Goal: Task Accomplishment & Management: Manage account settings

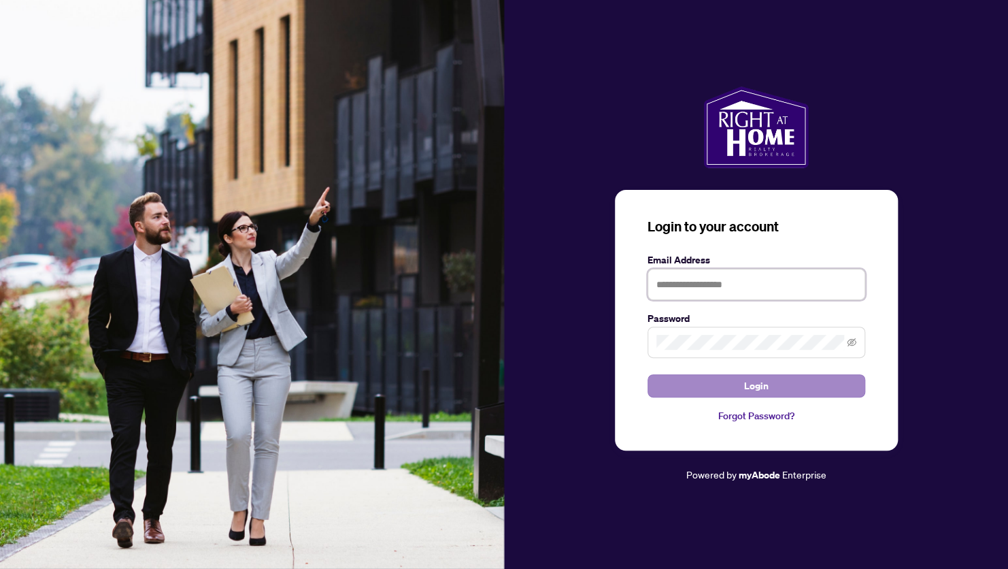
type input "**********"
click at [725, 384] on button "Login" at bounding box center [757, 385] width 218 height 23
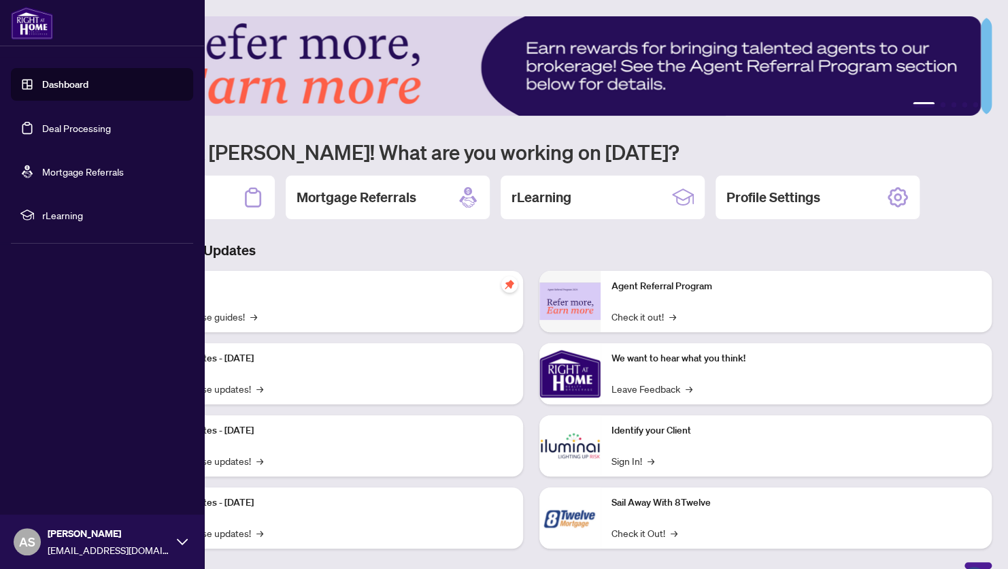
click at [51, 131] on link "Deal Processing" at bounding box center [76, 128] width 69 height 12
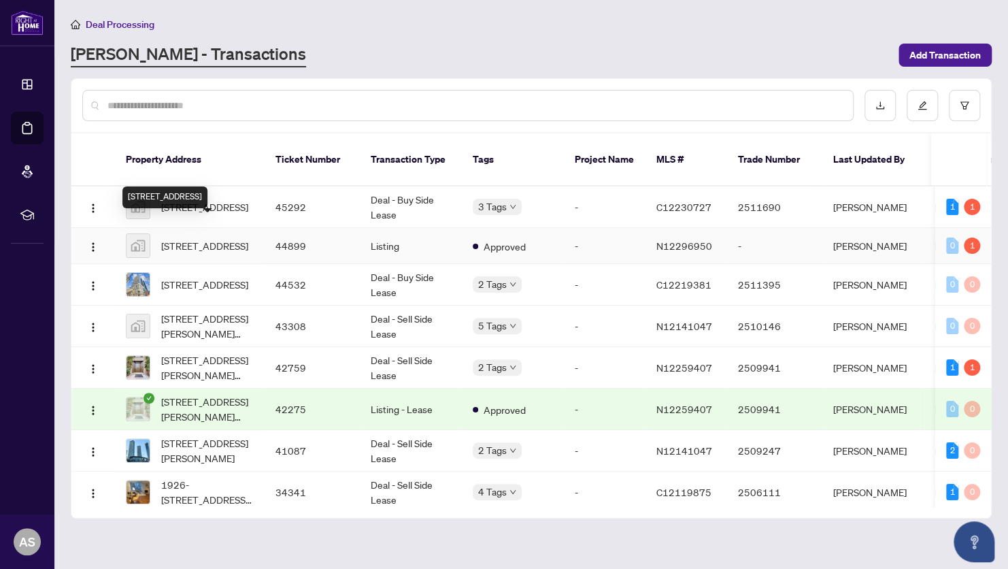
click at [221, 238] on span "[STREET_ADDRESS]" at bounding box center [204, 245] width 87 height 15
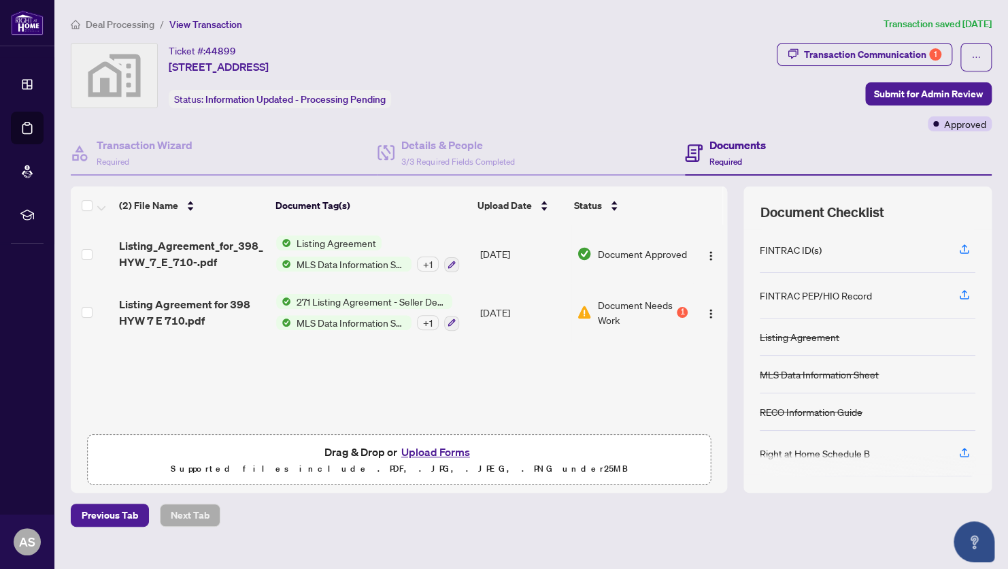
click at [423, 451] on button "Upload Forms" at bounding box center [435, 452] width 77 height 18
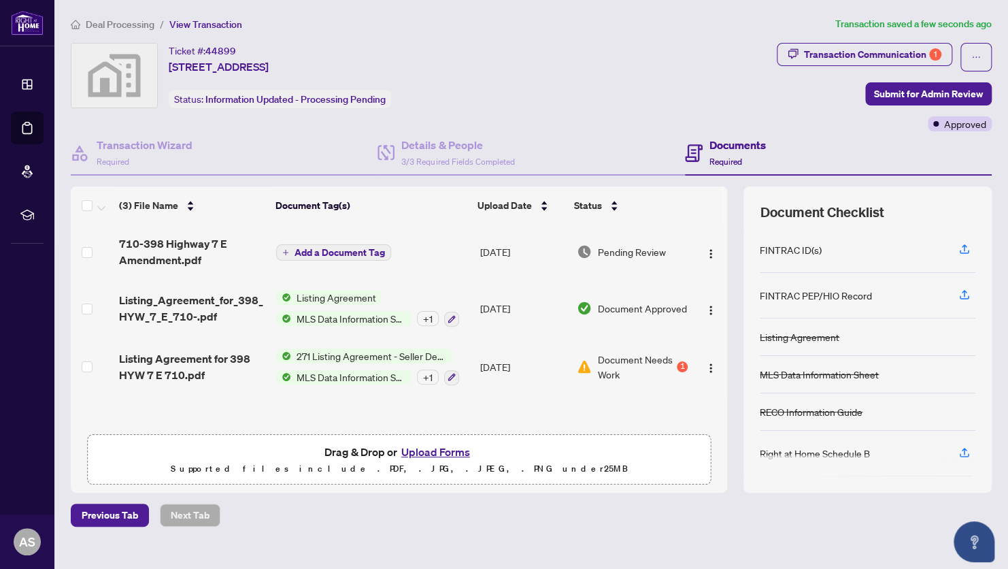
click at [329, 248] on span "Add a Document Tag" at bounding box center [340, 253] width 90 height 10
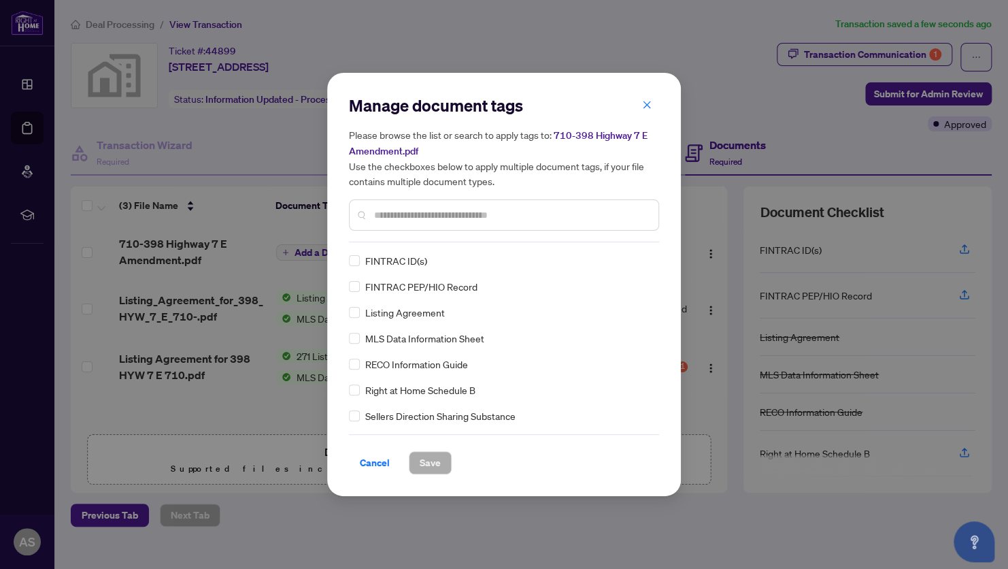
click at [409, 213] on input "text" at bounding box center [511, 215] width 274 height 15
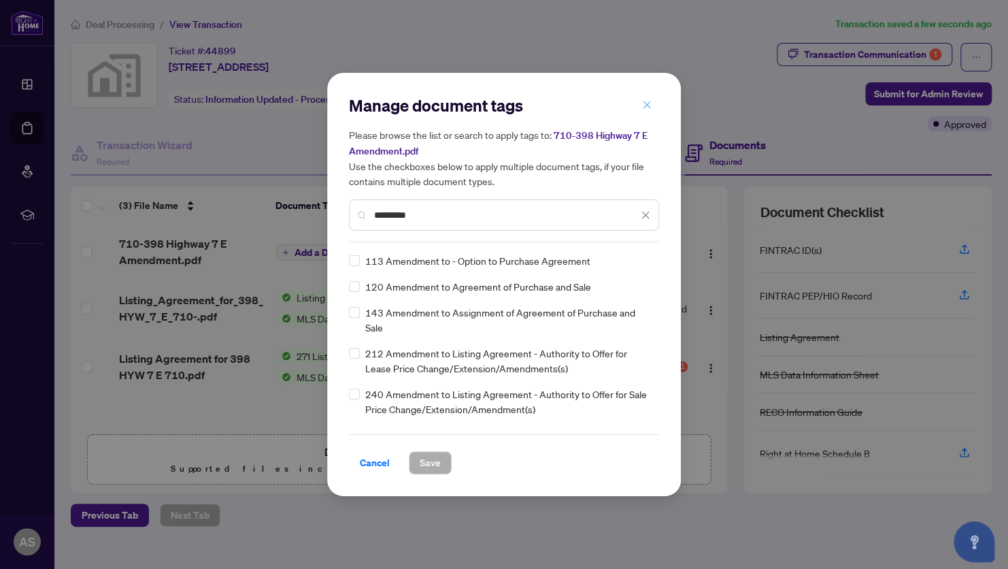
type input "*********"
click at [648, 105] on icon "close" at bounding box center [647, 105] width 10 height 10
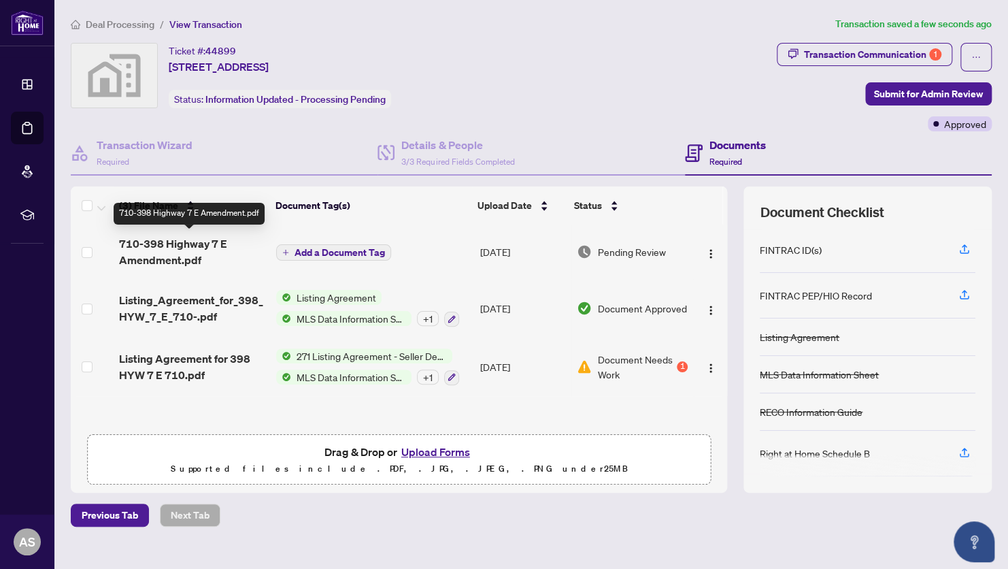
click at [193, 241] on span "710-398 Highway 7 E Amendment.pdf" at bounding box center [192, 251] width 146 height 33
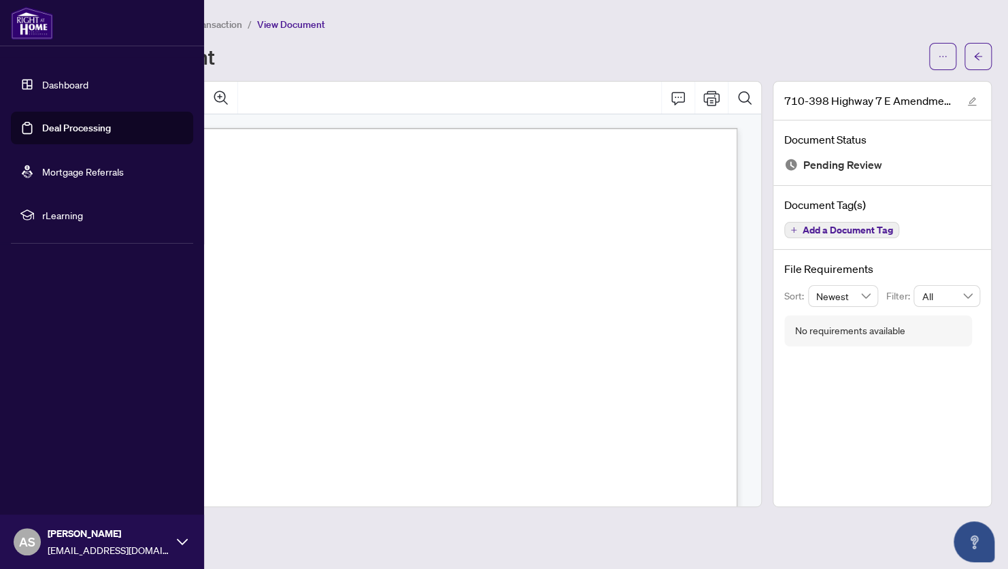
click at [55, 126] on link "Deal Processing" at bounding box center [76, 128] width 69 height 12
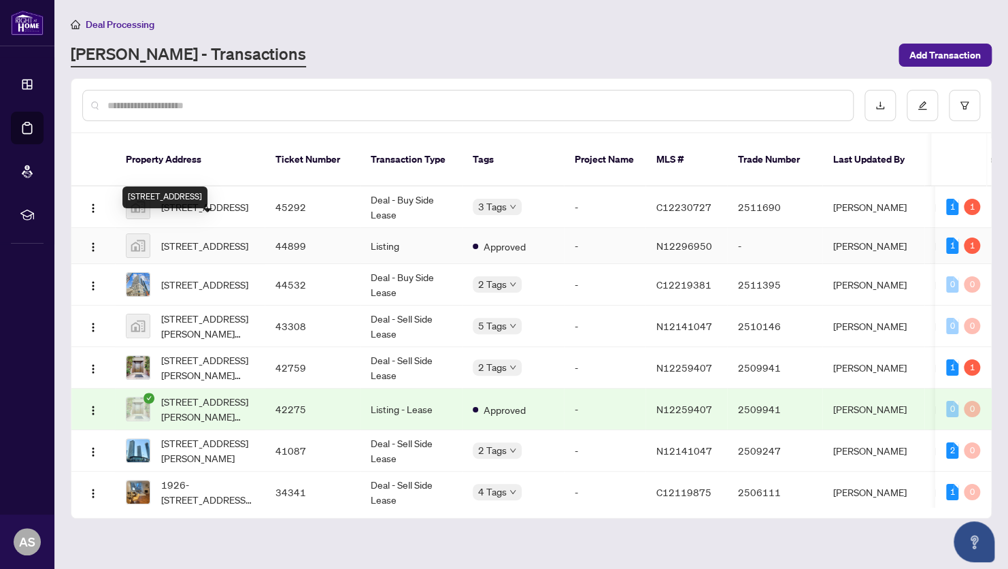
click at [216, 238] on span "[STREET_ADDRESS]" at bounding box center [204, 245] width 87 height 15
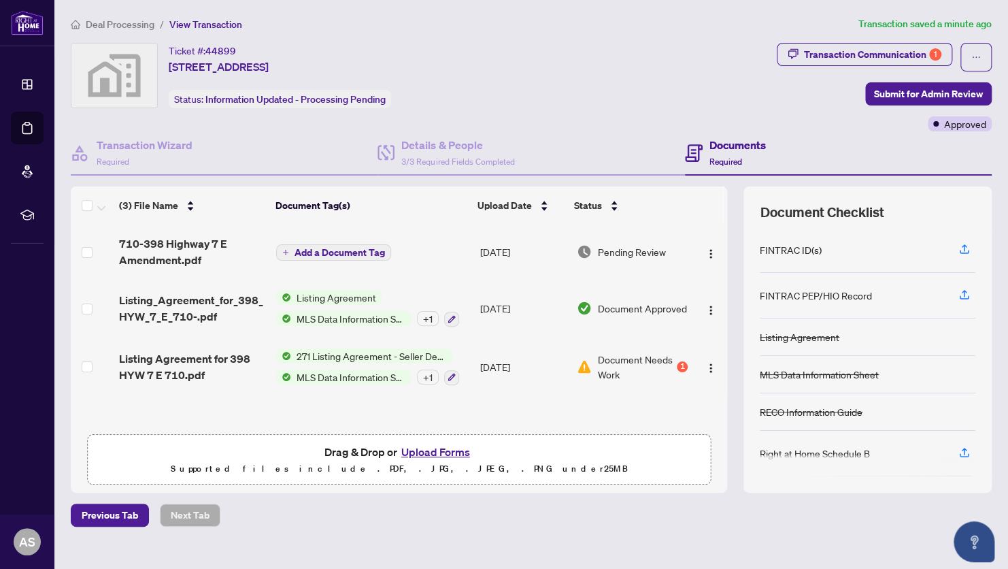
click at [317, 248] on span "Add a Document Tag" at bounding box center [340, 253] width 90 height 10
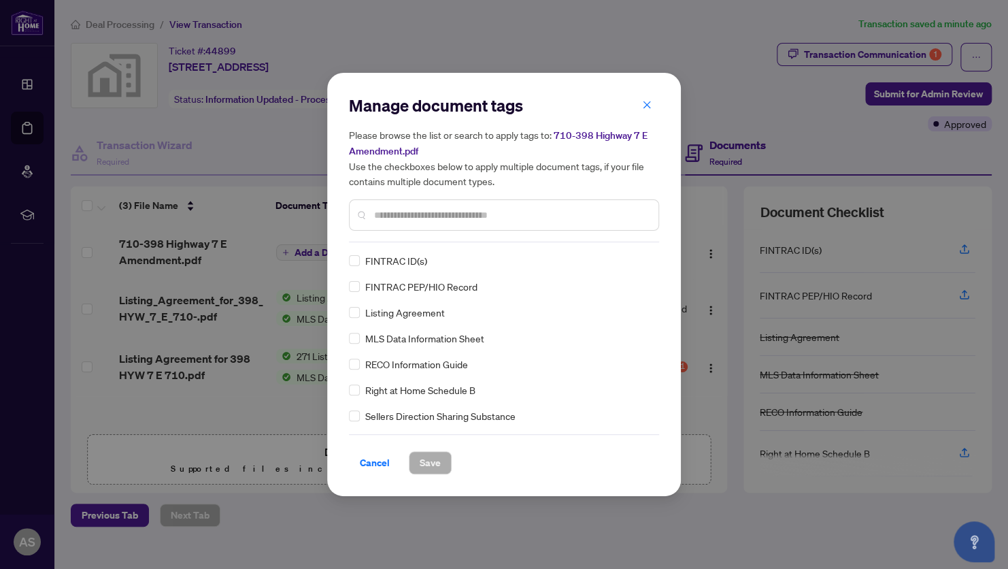
click at [372, 238] on div "Manage document tags Please browse the list or search to apply tags to: 710-398…" at bounding box center [504, 169] width 310 height 148
click at [387, 208] on input "text" at bounding box center [511, 215] width 274 height 15
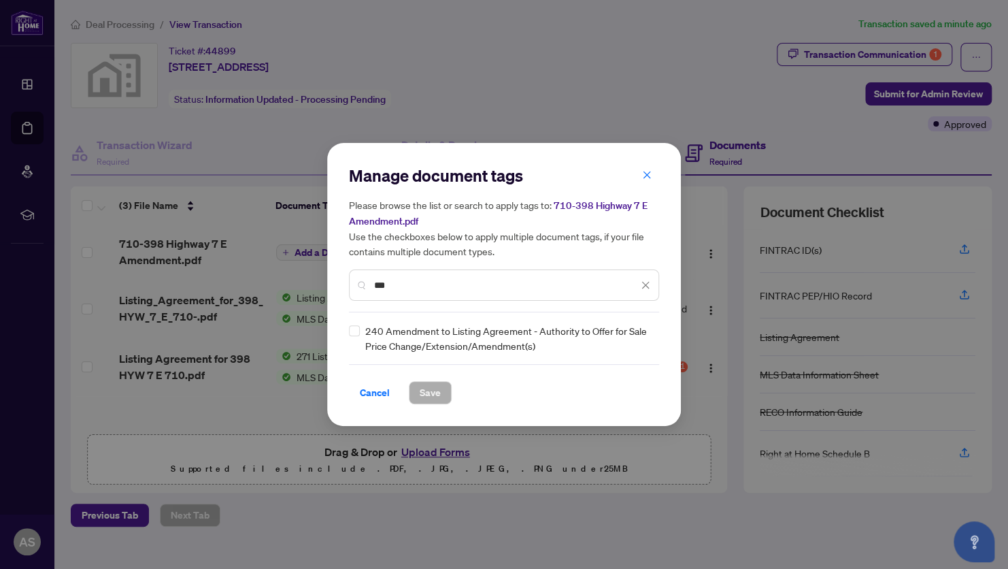
type input "***"
click at [428, 392] on span "Save" at bounding box center [430, 393] width 21 height 22
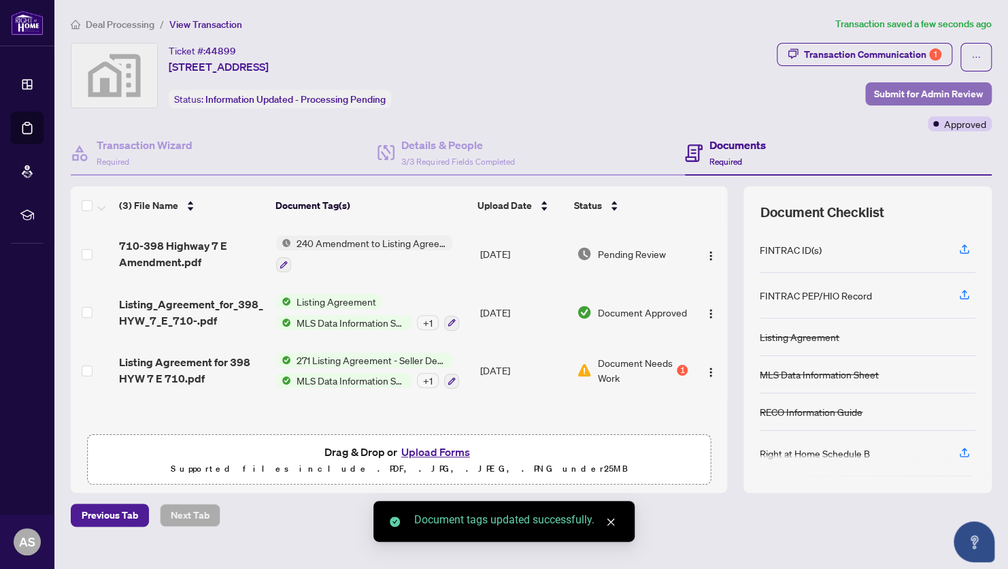
click at [893, 93] on span "Submit for Admin Review" at bounding box center [928, 94] width 109 height 22
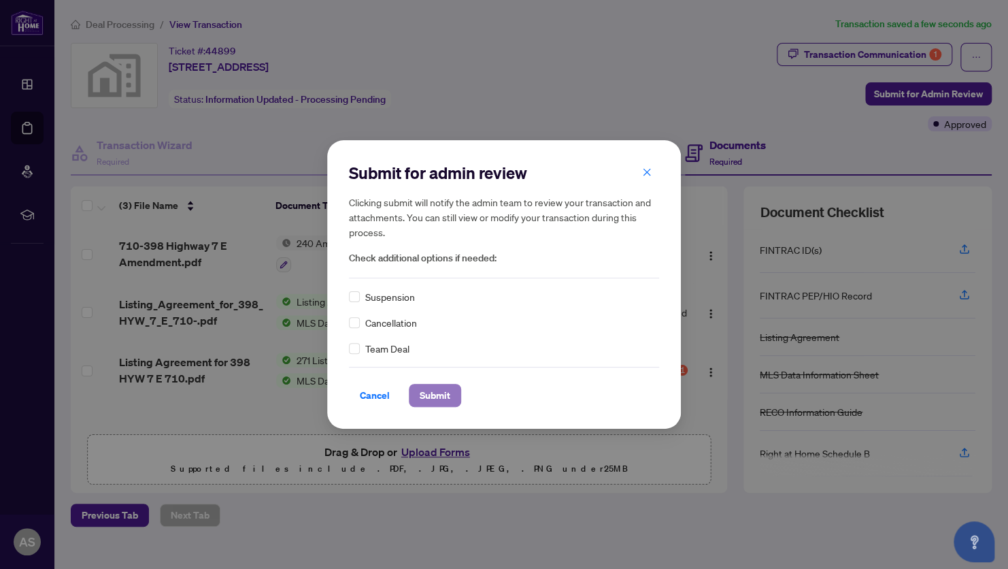
click at [433, 395] on span "Submit" at bounding box center [435, 395] width 31 height 22
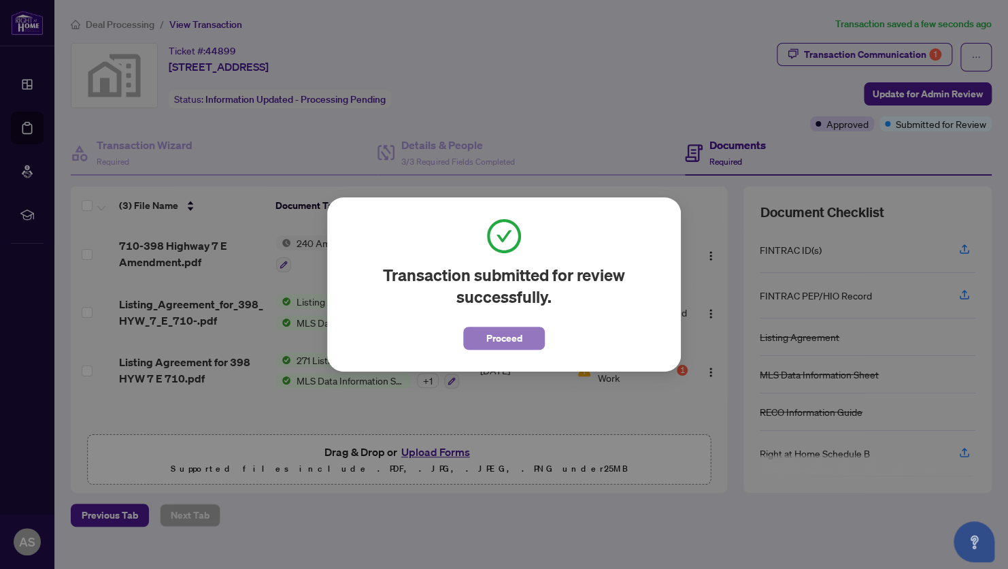
click at [527, 341] on button "Proceed" at bounding box center [504, 338] width 82 height 23
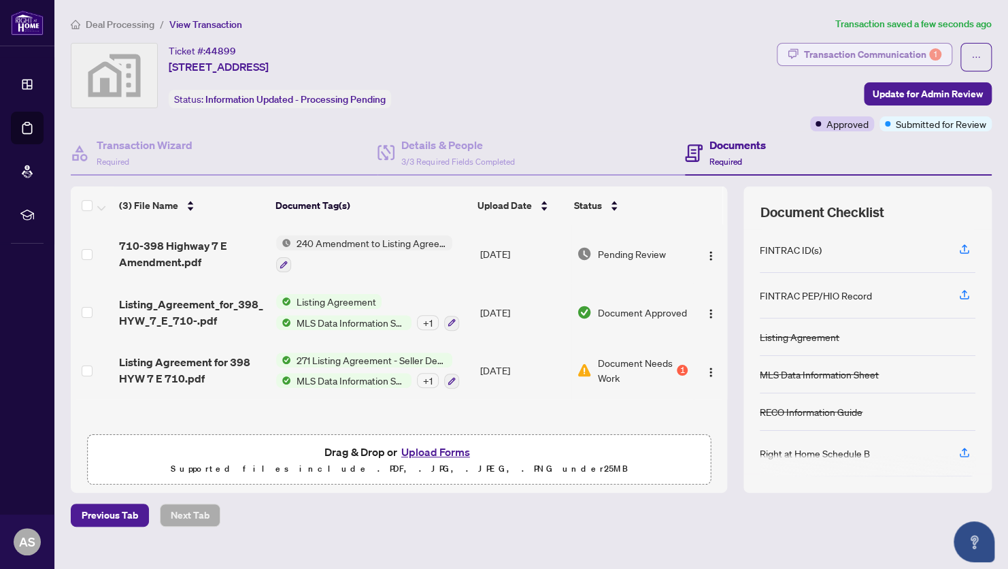
click at [877, 54] on div "Transaction Communication 1" at bounding box center [872, 55] width 137 height 22
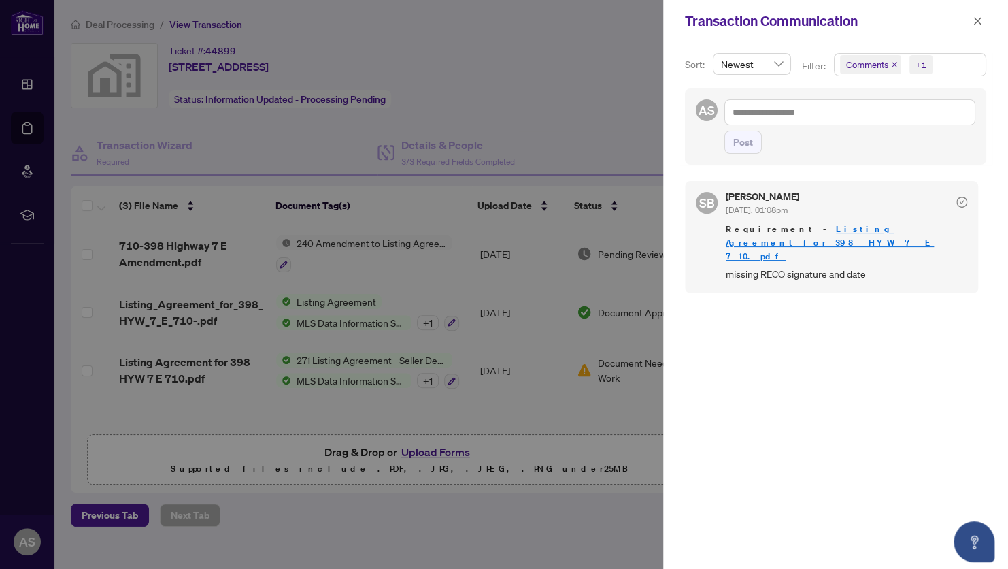
click at [591, 61] on div at bounding box center [504, 284] width 1008 height 569
click at [976, 16] on icon "close" at bounding box center [978, 21] width 10 height 10
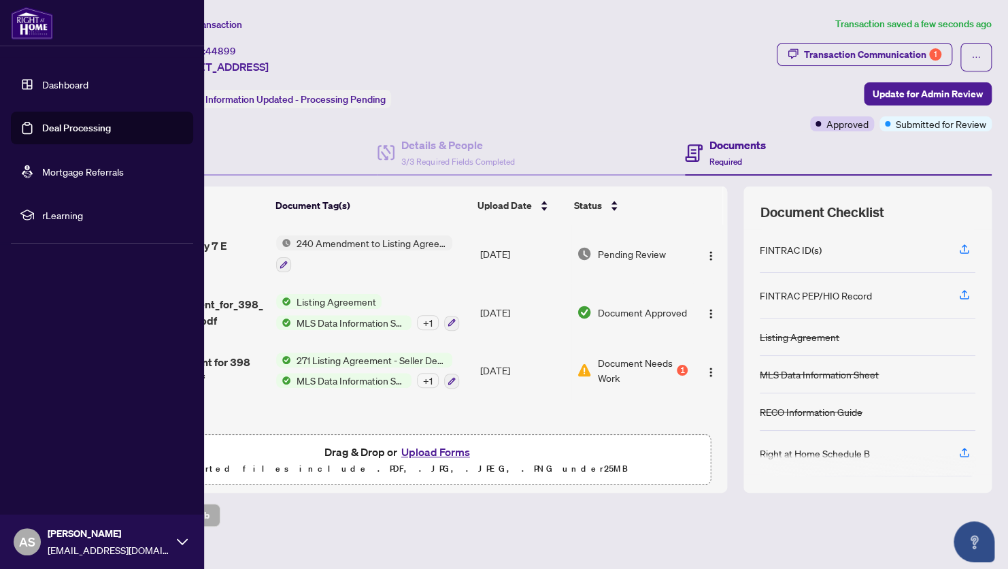
click at [52, 122] on link "Deal Processing" at bounding box center [76, 128] width 69 height 12
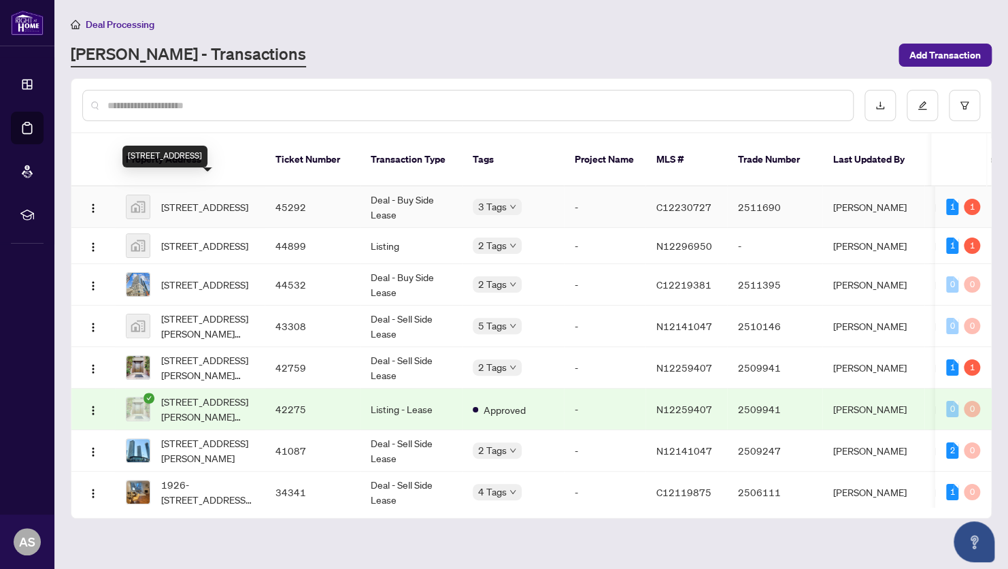
click at [216, 199] on span "[STREET_ADDRESS]" at bounding box center [204, 206] width 87 height 15
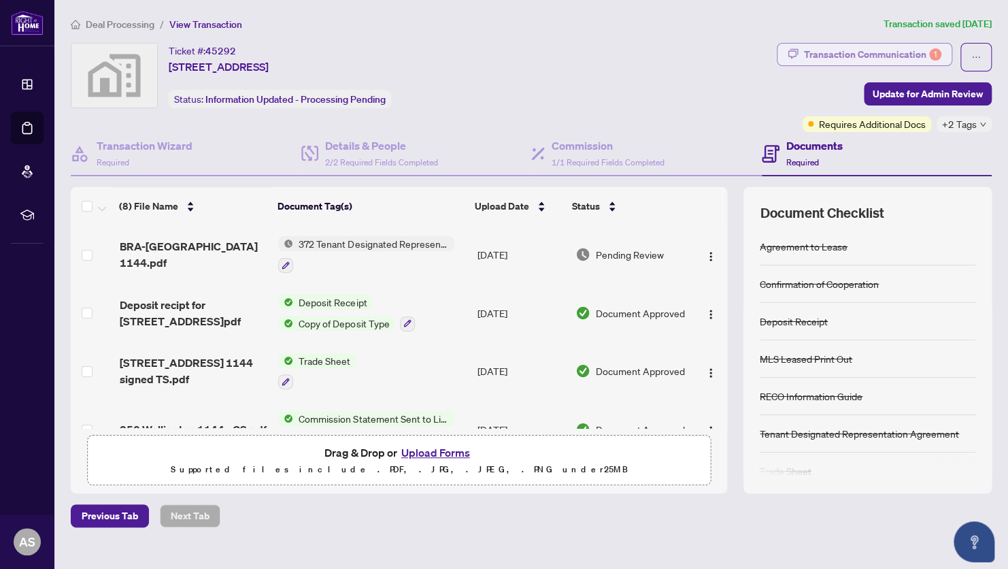
click at [810, 54] on div "Transaction Communication 1" at bounding box center [872, 55] width 137 height 22
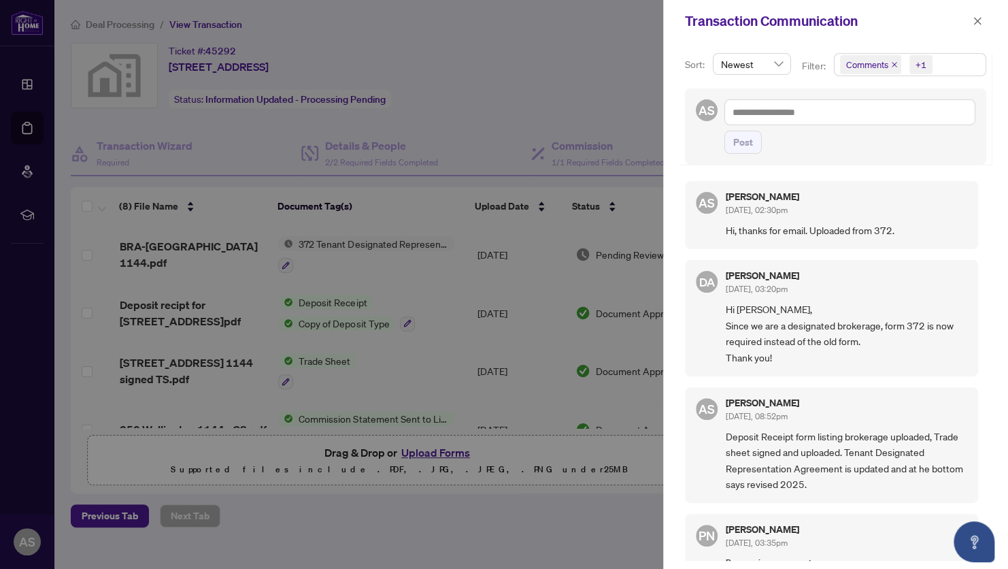
click at [561, 61] on div at bounding box center [504, 284] width 1008 height 569
click at [977, 22] on icon "close" at bounding box center [977, 20] width 7 height 7
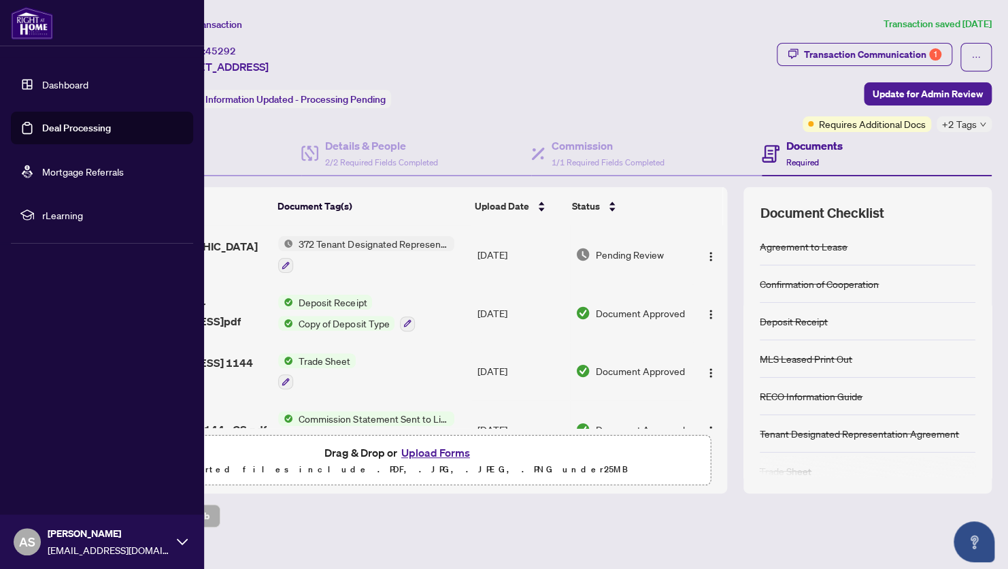
click at [54, 130] on link "Deal Processing" at bounding box center [76, 128] width 69 height 12
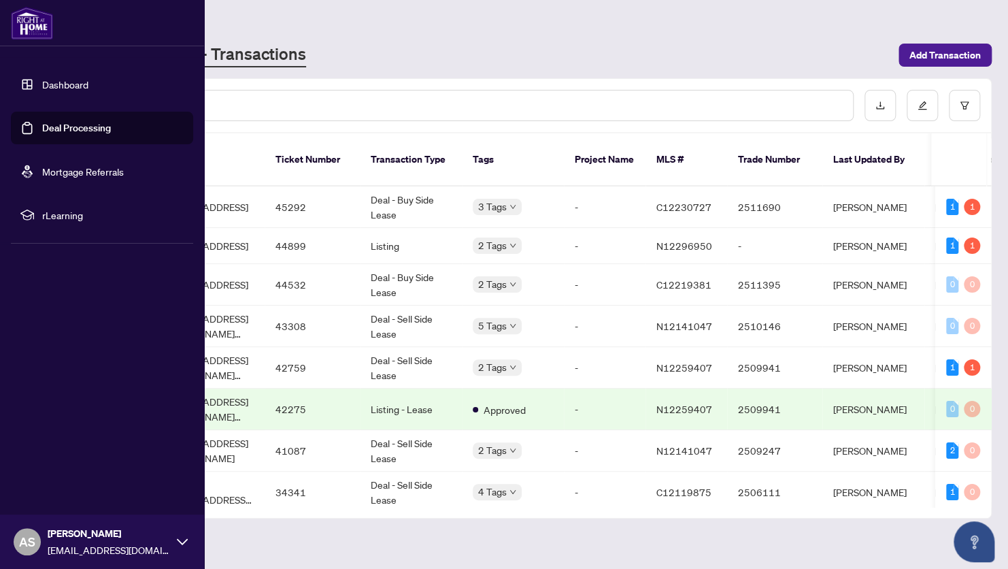
click at [61, 82] on link "Dashboard" at bounding box center [65, 84] width 46 height 12
